Goal: Go to known website: Access a specific website the user already knows

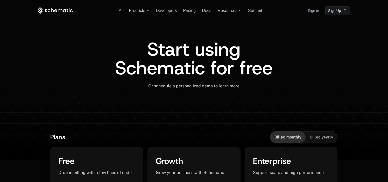
click at [310, 11] on link "Sign in" at bounding box center [313, 10] width 11 height 8
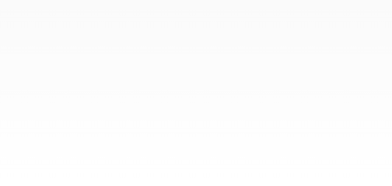
click at [63, 35] on div at bounding box center [196, 93] width 392 height 186
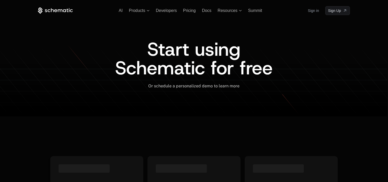
click at [308, 8] on link "Sign in" at bounding box center [313, 10] width 11 height 8
